Goal: Task Accomplishment & Management: Manage account settings

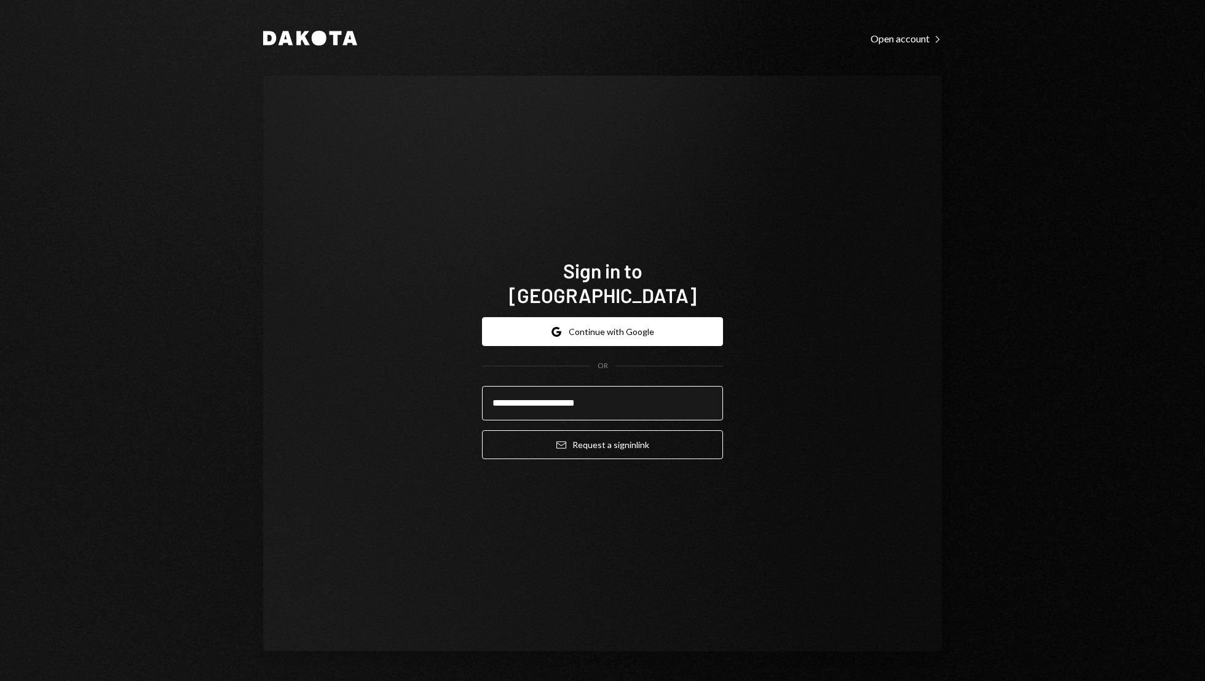
type input "**********"
click at [482, 430] on button "Email Request a sign in link" at bounding box center [602, 444] width 241 height 29
